Goal: Navigation & Orientation: Find specific page/section

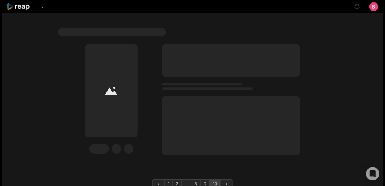
scroll to position [1225, 0]
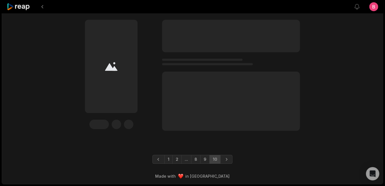
scroll to position [1428, 0]
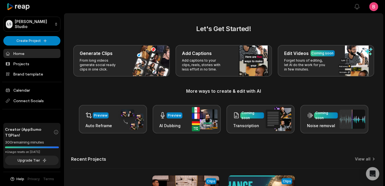
click at [75, 58] on div "Generate Clips From long videos generate social ready clips in one click. Add C…" at bounding box center [223, 61] width 305 height 32
click at [23, 68] on link "Projects" at bounding box center [31, 63] width 57 height 9
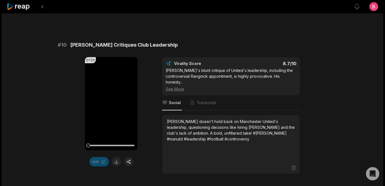
scroll to position [1580, 0]
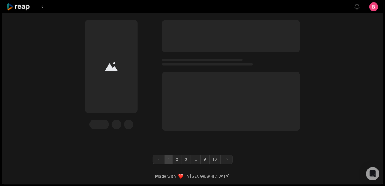
scroll to position [1980, 0]
click at [210, 155] on link "9" at bounding box center [204, 159] width 9 height 9
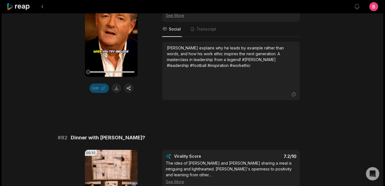
scroll to position [0, 0]
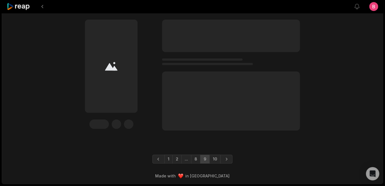
scroll to position [1980, 0]
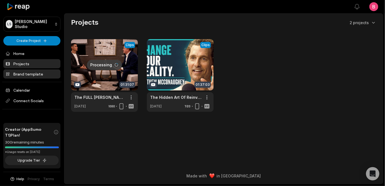
click at [30, 79] on link "Brand template" at bounding box center [31, 74] width 57 height 9
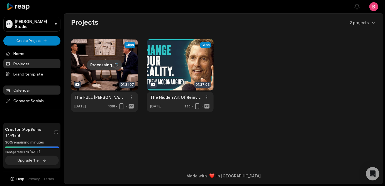
click at [29, 95] on link "Calendar" at bounding box center [31, 90] width 57 height 9
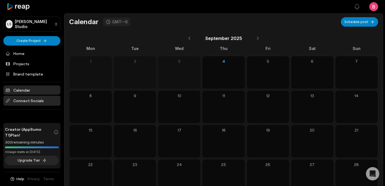
click at [31, 106] on span "Connect Socials" at bounding box center [31, 101] width 57 height 10
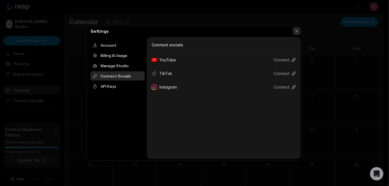
click at [295, 30] on button "button" at bounding box center [296, 31] width 8 height 8
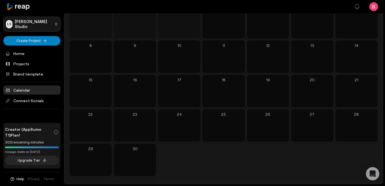
click at [29, 24] on html "[PERSON_NAME] Studio Create Project Home Projects Brand template Calendar Conne…" at bounding box center [192, 43] width 385 height 186
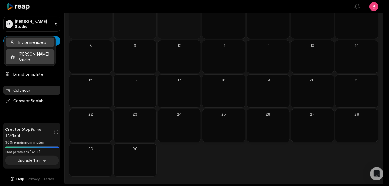
click at [26, 43] on div "Invite members" at bounding box center [30, 42] width 49 height 9
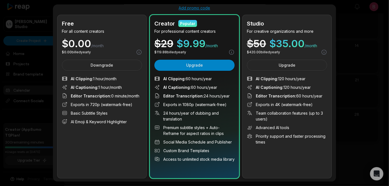
scroll to position [50, 0]
click at [352, 67] on div at bounding box center [194, 93] width 389 height 186
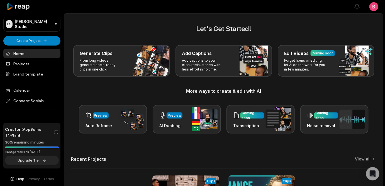
scroll to position [67, 0]
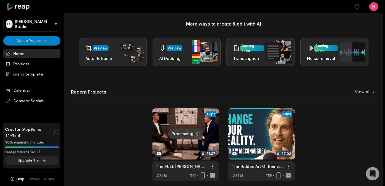
click at [27, 127] on span "Creator (AppSumo T1) Plan!" at bounding box center [29, 133] width 48 height 12
click at [32, 156] on button "Upgrade Tier" at bounding box center [32, 160] width 54 height 9
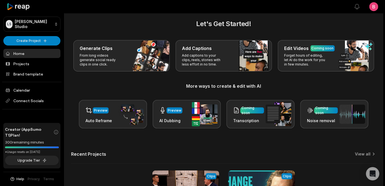
scroll to position [184, 0]
